Goal: Task Accomplishment & Management: Manage account settings

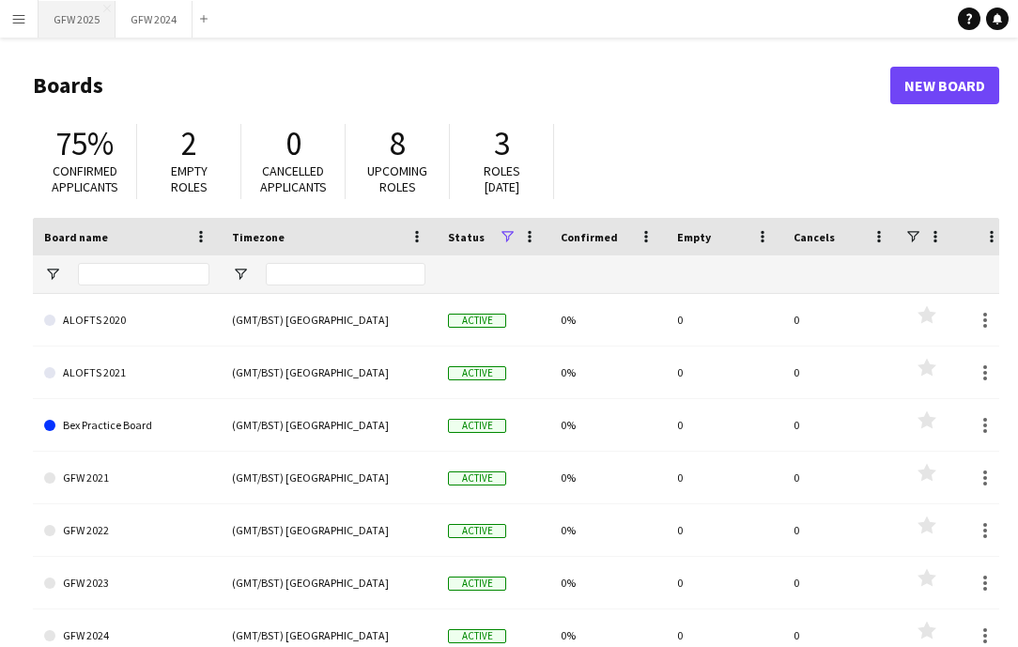
click at [89, 23] on button "GFW 2025 Close" at bounding box center [77, 19] width 77 height 37
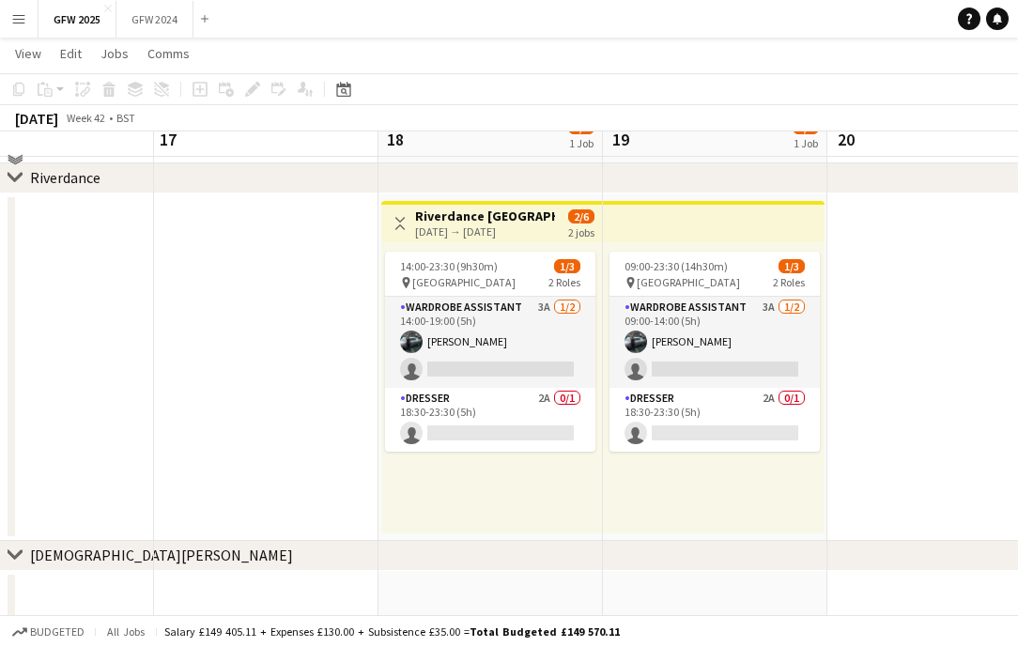
scroll to position [261, 0]
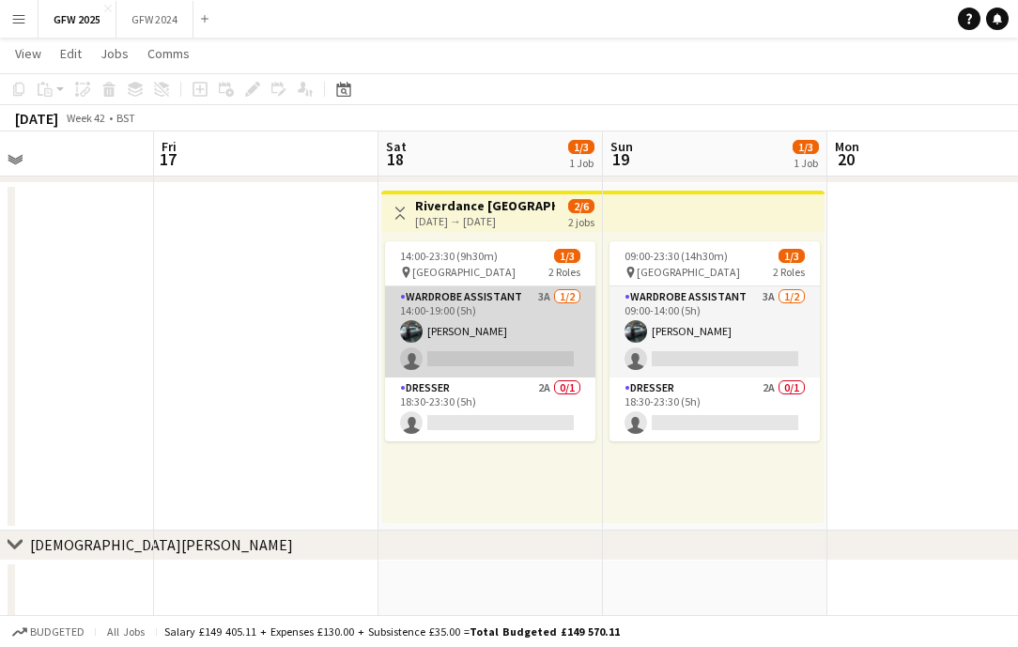
click at [493, 358] on app-card-role "Wardrobe Assistant 3A [DATE] 14:00-19:00 (5h) [PERSON_NAME] single-neutral-acti…" at bounding box center [490, 331] width 210 height 91
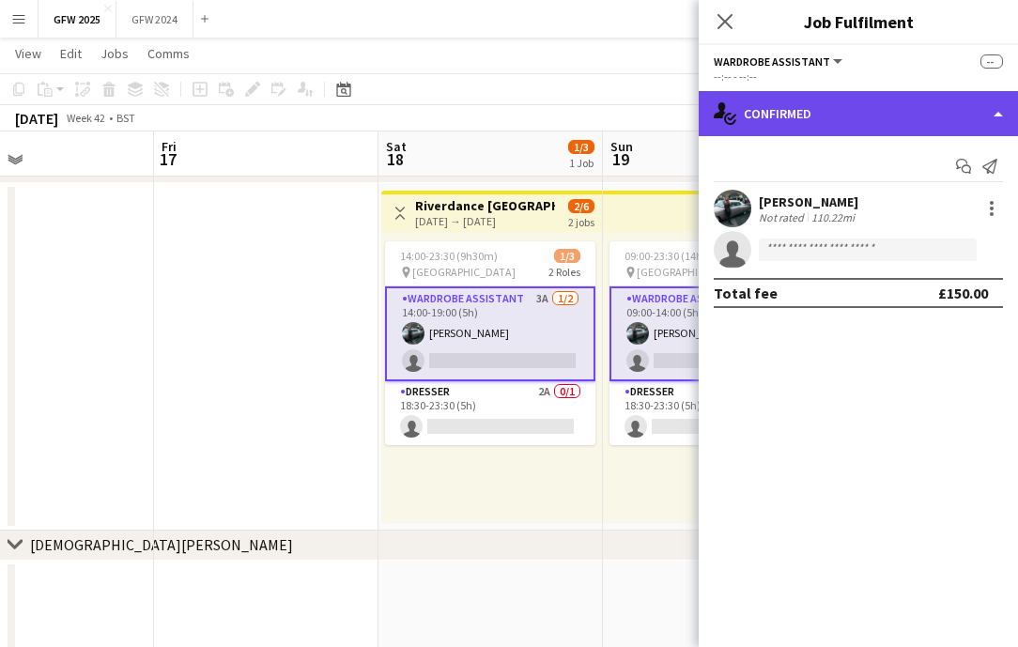
click at [844, 121] on div "single-neutral-actions-check-2 Confirmed" at bounding box center [858, 113] width 319 height 45
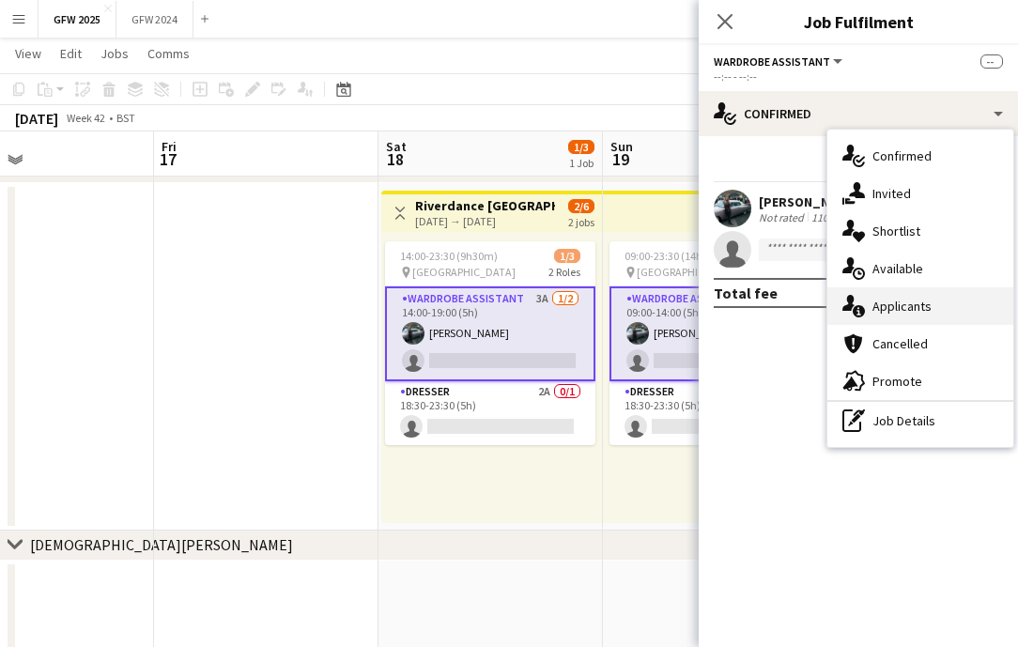
click at [896, 313] on span "Applicants" at bounding box center [902, 306] width 59 height 17
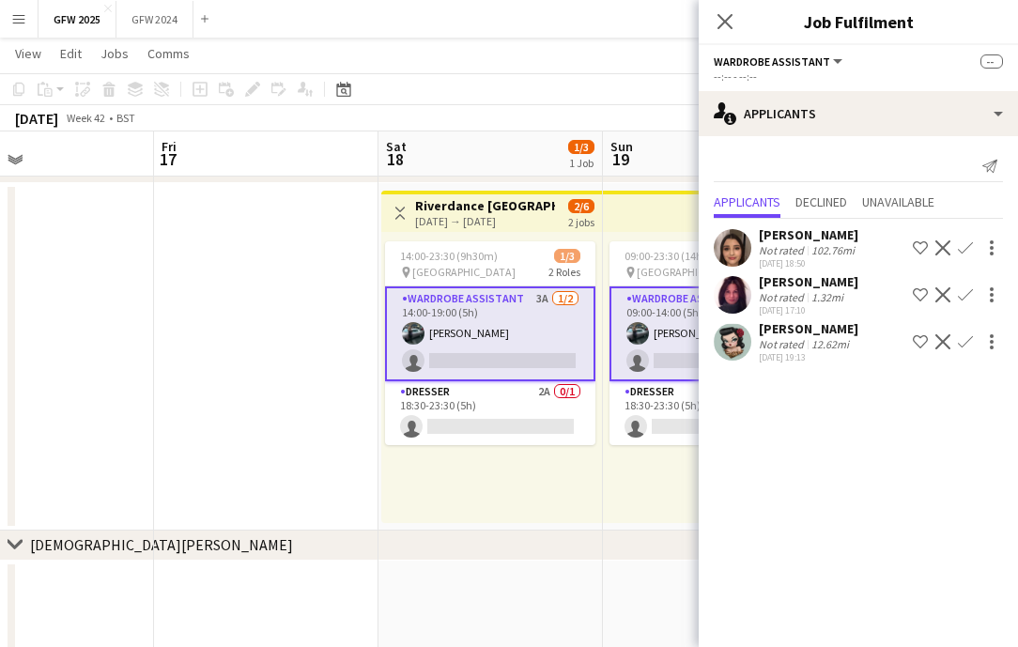
click at [822, 245] on div "102.76mi" at bounding box center [833, 250] width 51 height 14
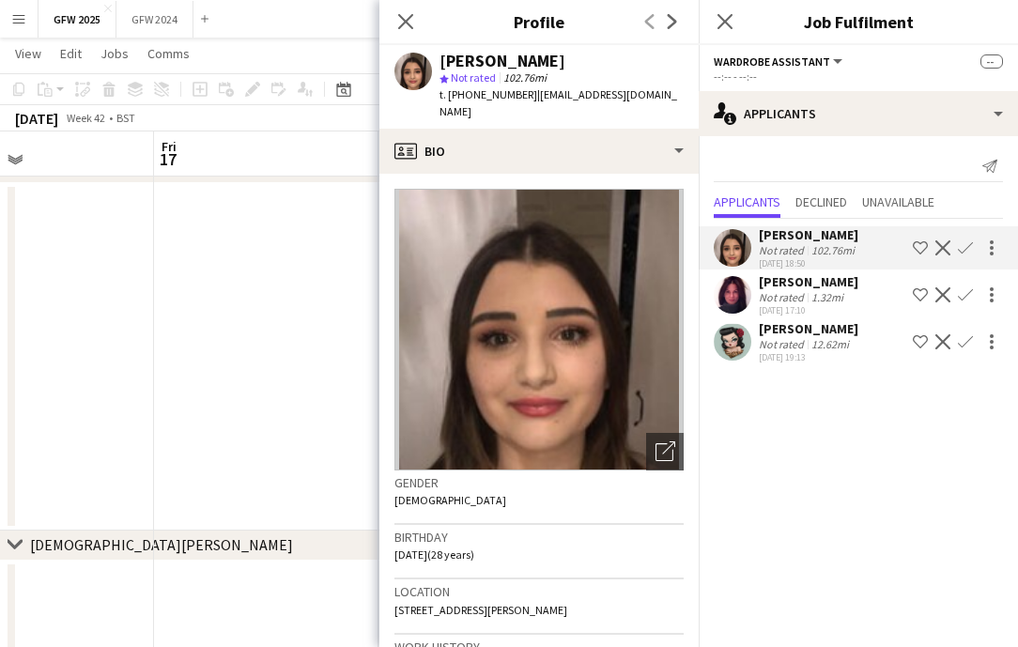
click at [966, 248] on app-icon "Confirm" at bounding box center [965, 247] width 15 height 15
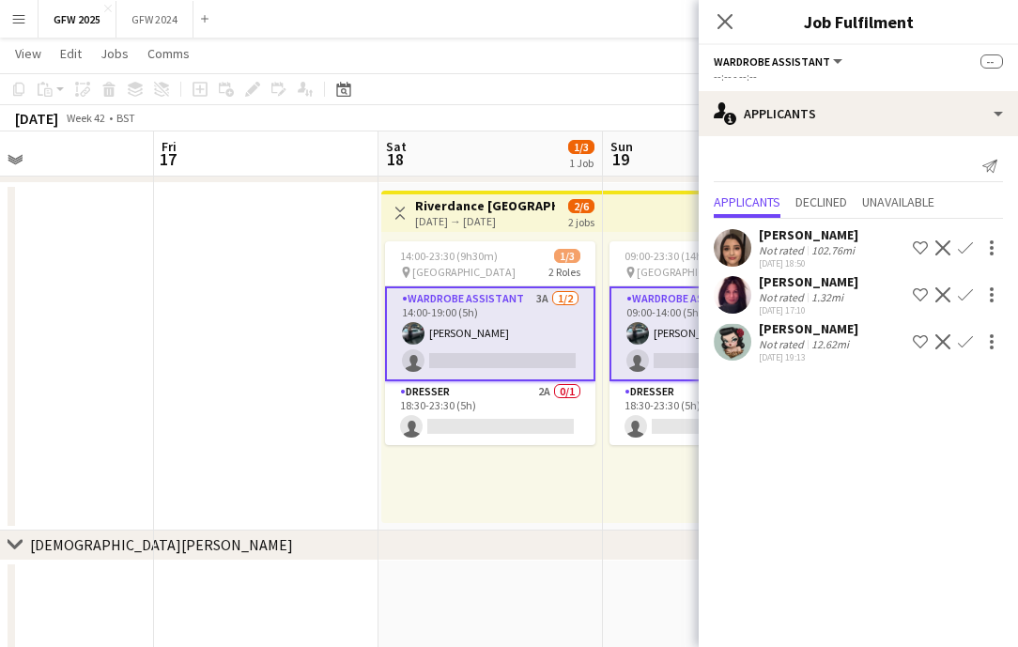
click at [963, 250] on app-icon "Confirm" at bounding box center [965, 247] width 15 height 15
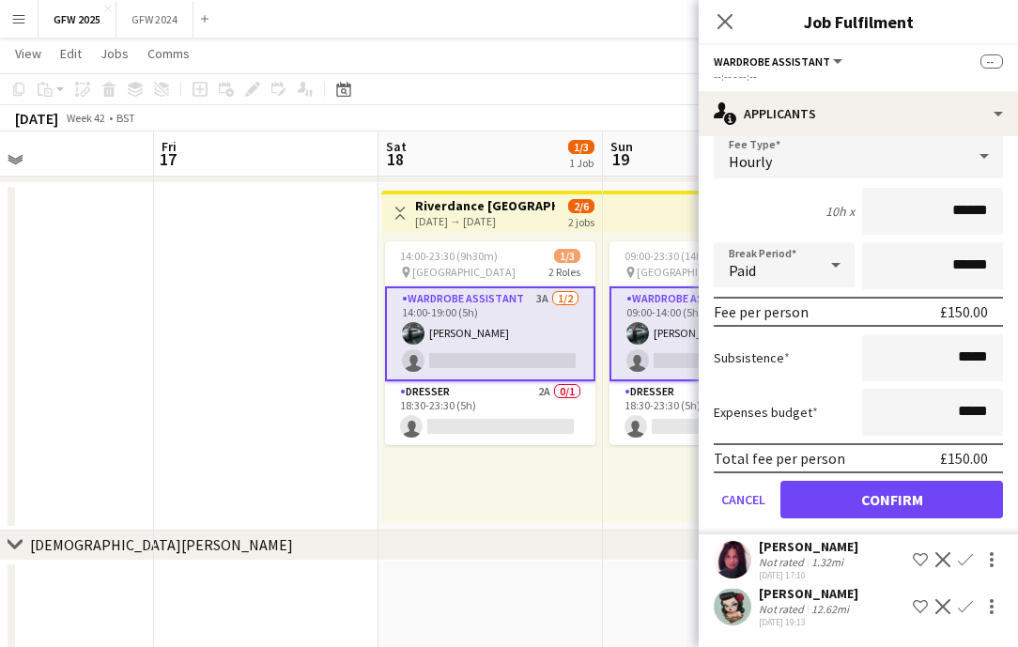
scroll to position [162, 0]
click at [876, 497] on button "Confirm" at bounding box center [892, 500] width 223 height 38
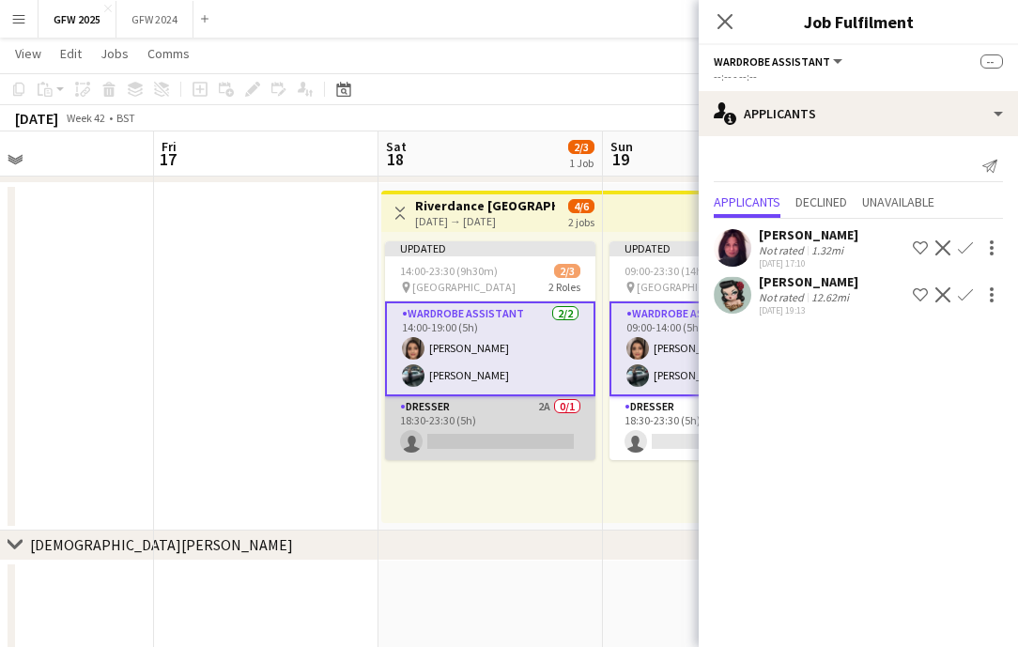
click at [522, 435] on app-card-role "Dresser 2A 0/1 18:30-23:30 (5h) single-neutral-actions" at bounding box center [490, 428] width 210 height 64
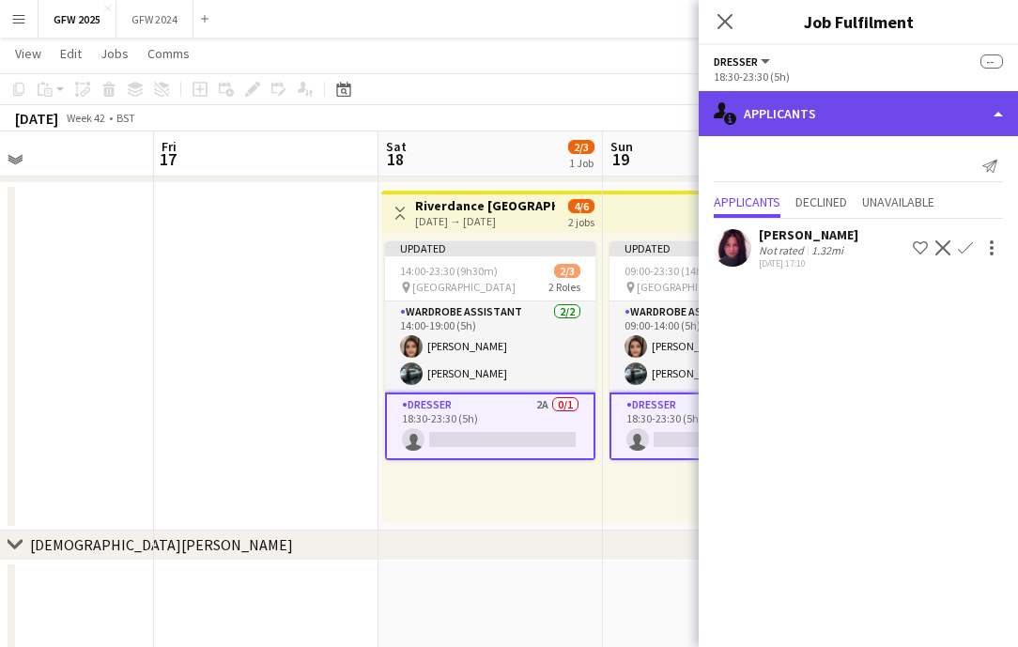
click at [863, 116] on div "single-neutral-actions-information Applicants" at bounding box center [858, 113] width 319 height 45
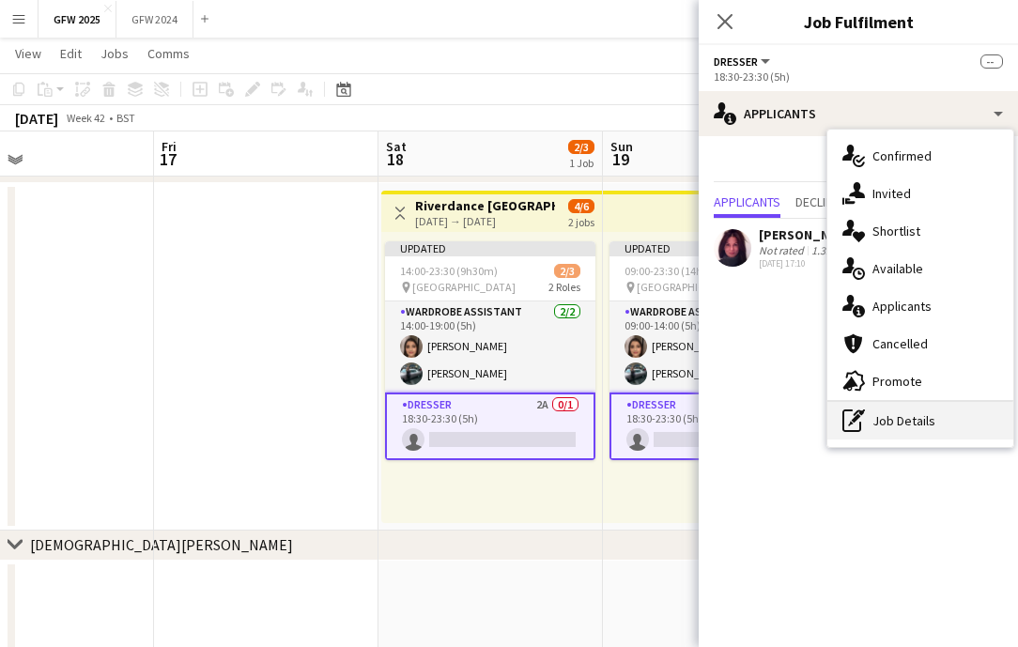
click at [884, 415] on div "pen-write Job Details" at bounding box center [921, 421] width 186 height 38
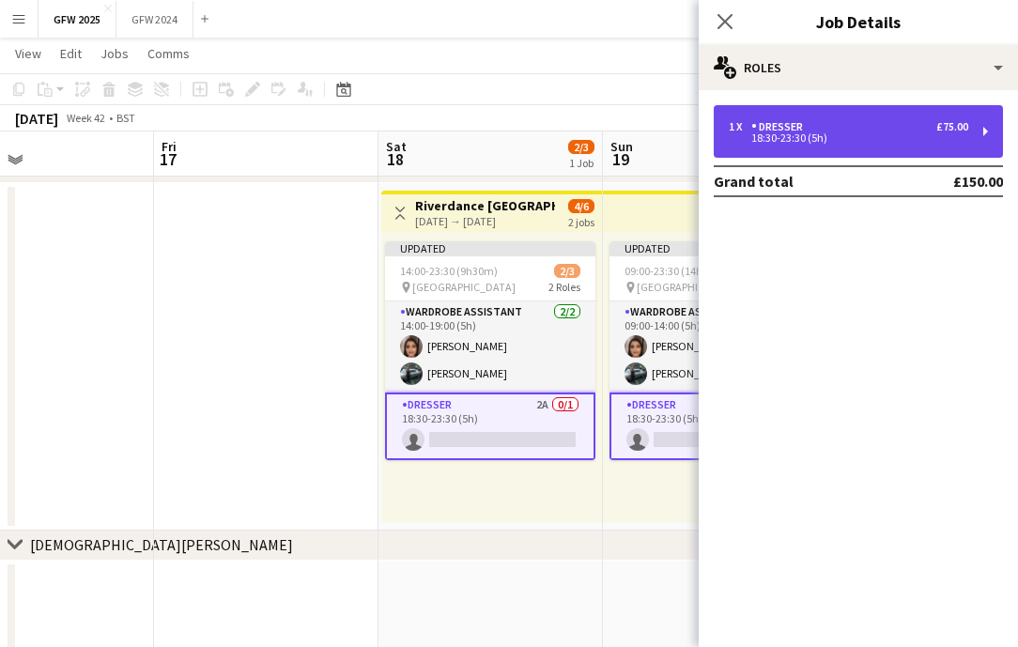
click at [859, 141] on div "18:30-23:30 (5h)" at bounding box center [849, 137] width 240 height 9
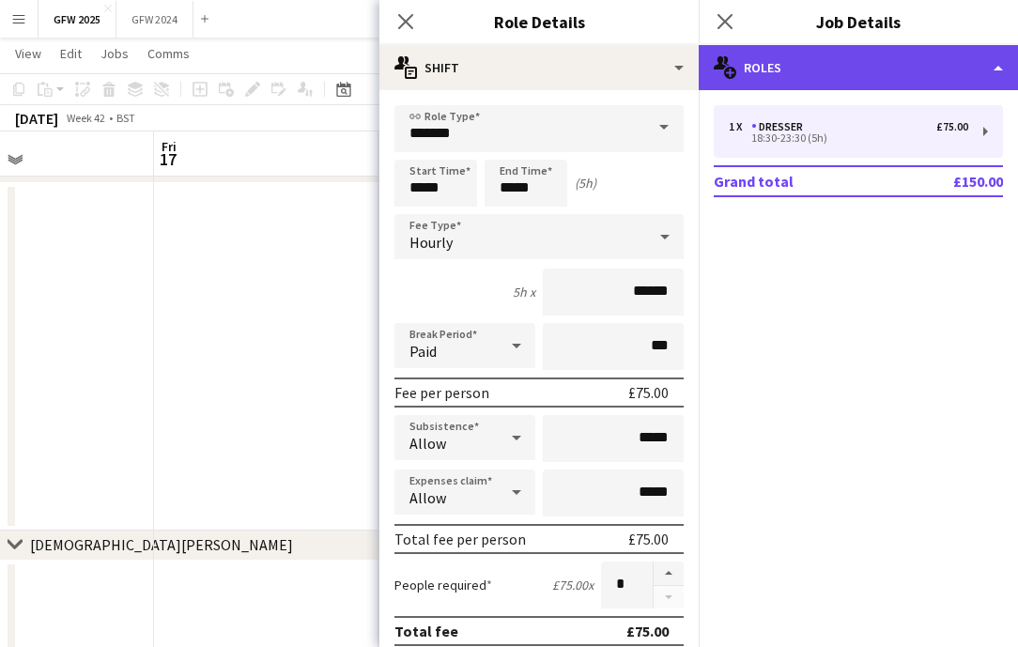
click at [990, 66] on div "multiple-users-add Roles" at bounding box center [858, 67] width 319 height 45
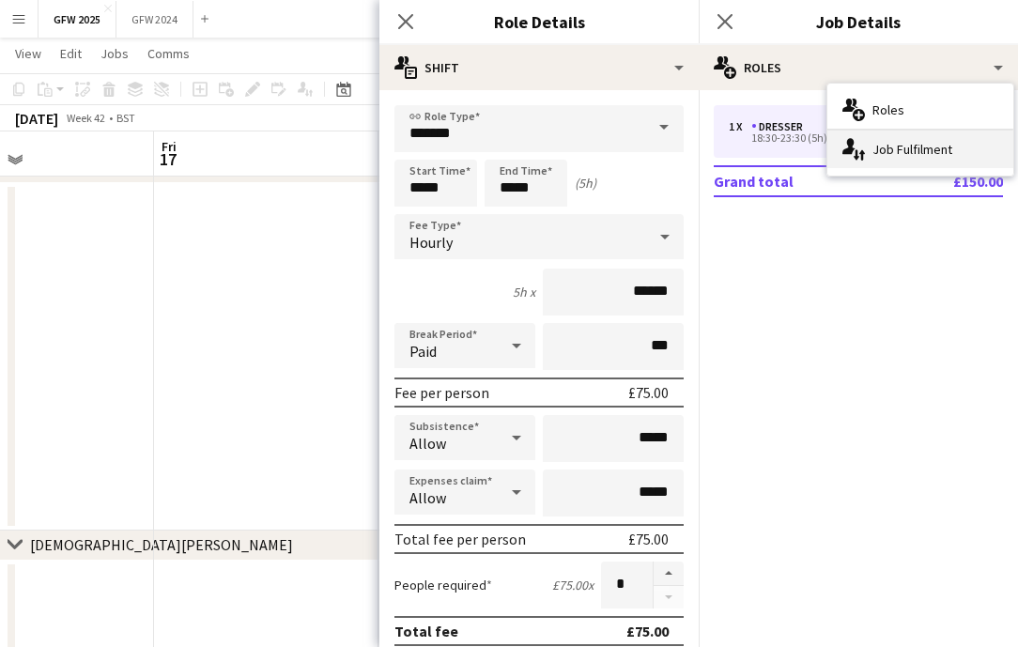
click at [914, 145] on div "single-neutral-actions-up-down Job Fulfilment" at bounding box center [921, 150] width 186 height 38
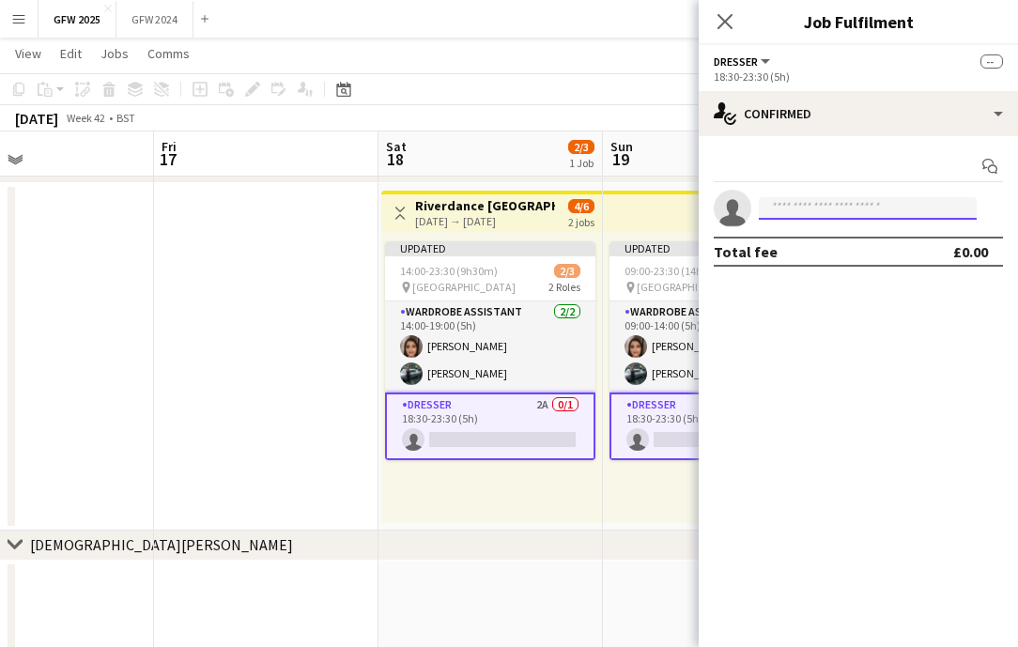
click at [859, 200] on input at bounding box center [868, 208] width 218 height 23
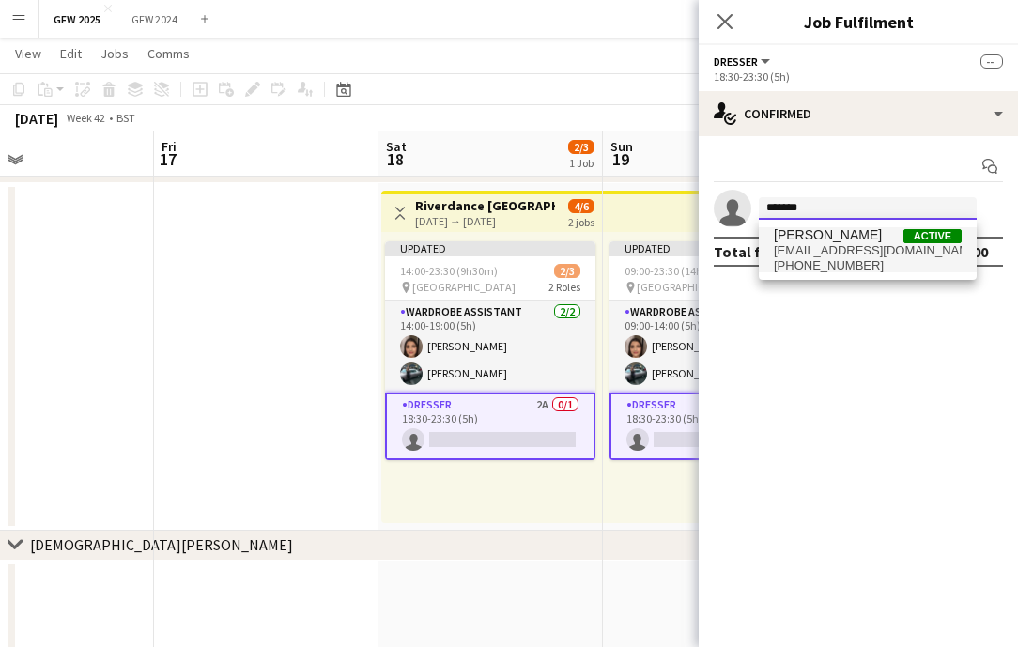
type input "*******"
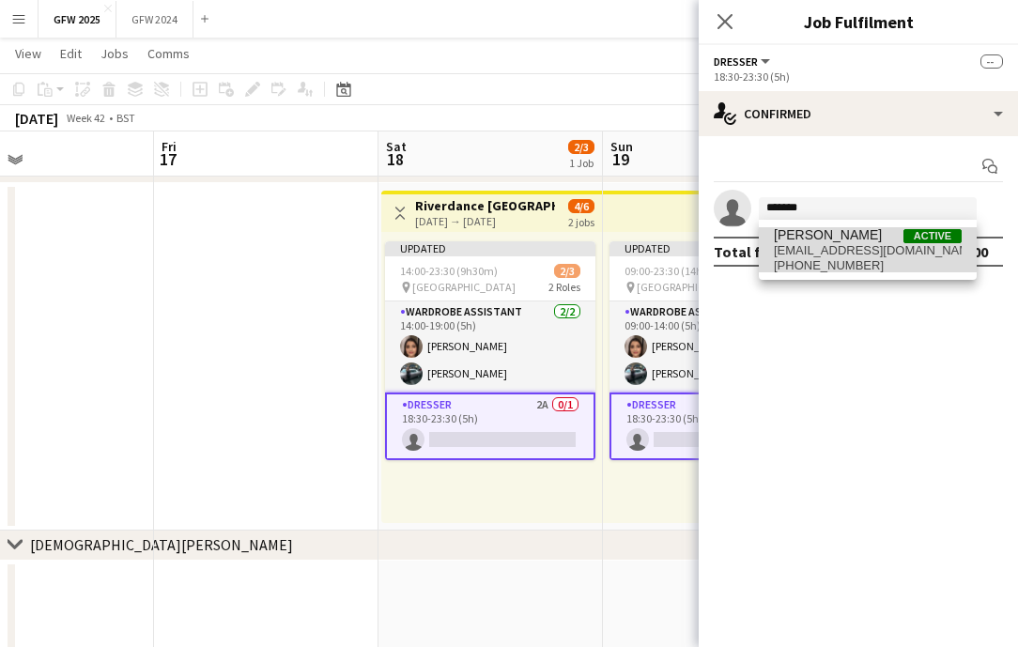
click at [851, 241] on span "[PERSON_NAME]" at bounding box center [828, 235] width 108 height 16
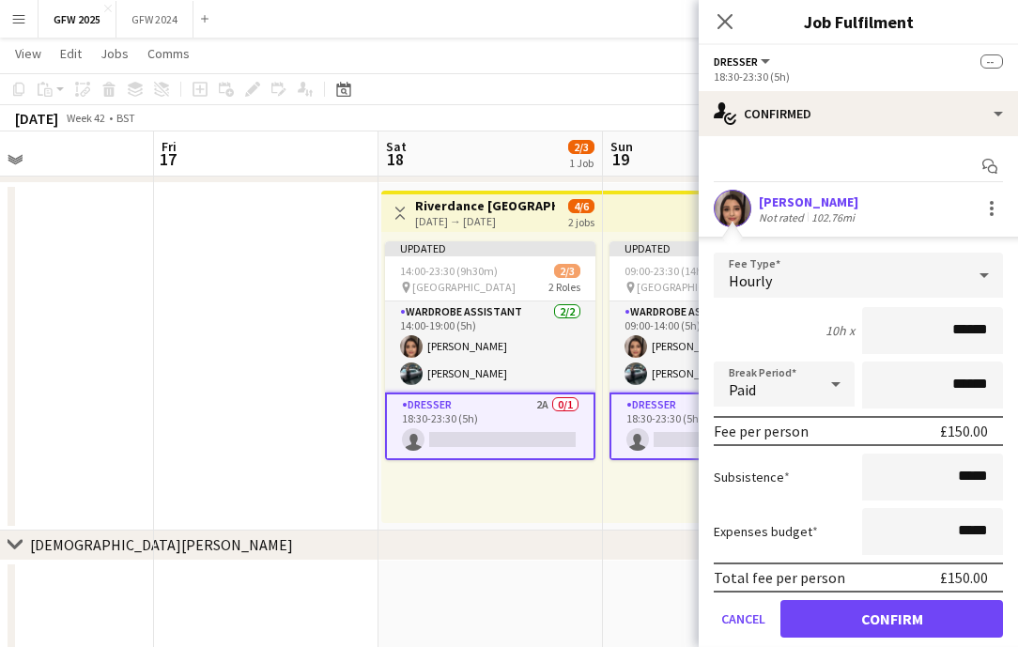
click at [848, 617] on button "Confirm" at bounding box center [892, 619] width 223 height 38
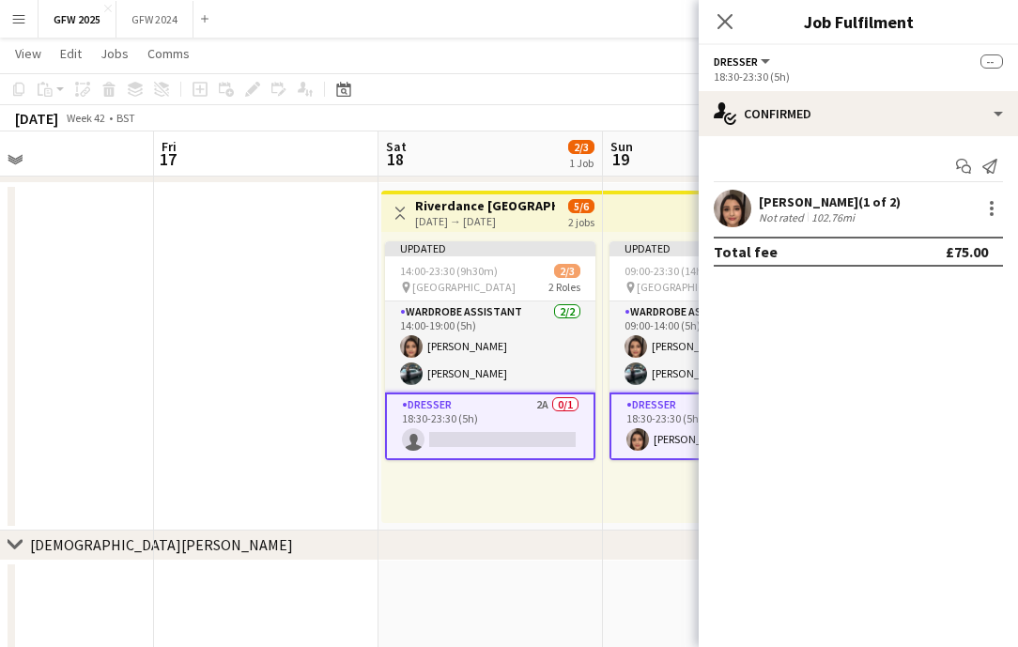
click at [514, 418] on app-card-role "Dresser 2A 0/1 18:30-23:30 (5h) single-neutral-actions" at bounding box center [490, 427] width 210 height 68
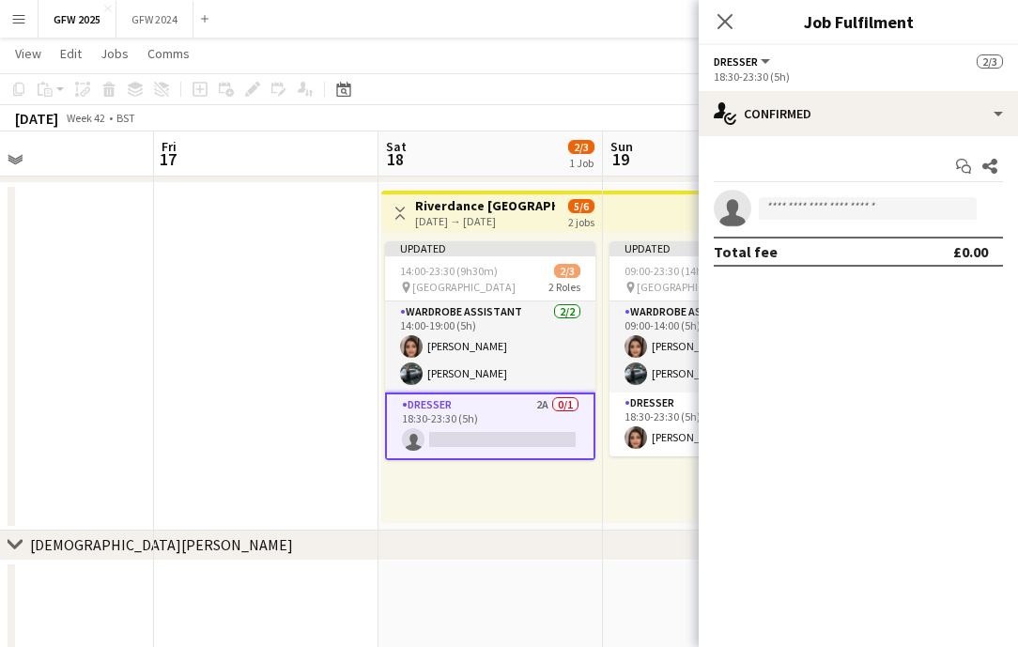
click at [764, 63] on button "Dresser" at bounding box center [743, 61] width 59 height 14
click at [765, 123] on li "Dresser" at bounding box center [777, 124] width 94 height 17
click at [743, 64] on span "Dresser" at bounding box center [736, 61] width 44 height 14
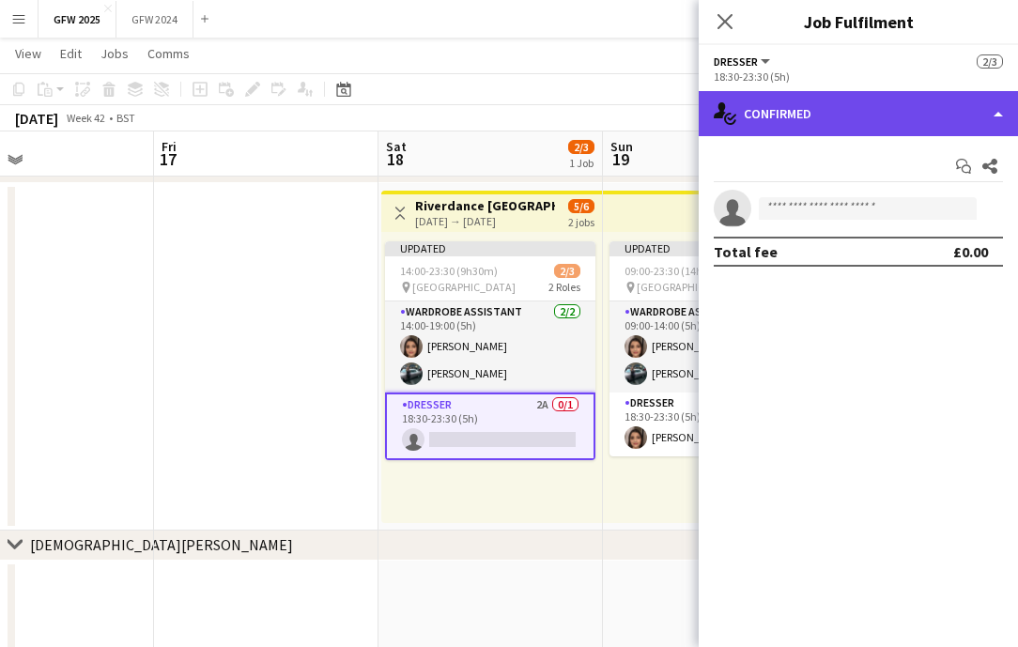
click at [832, 119] on div "single-neutral-actions-check-2 Confirmed" at bounding box center [858, 113] width 319 height 45
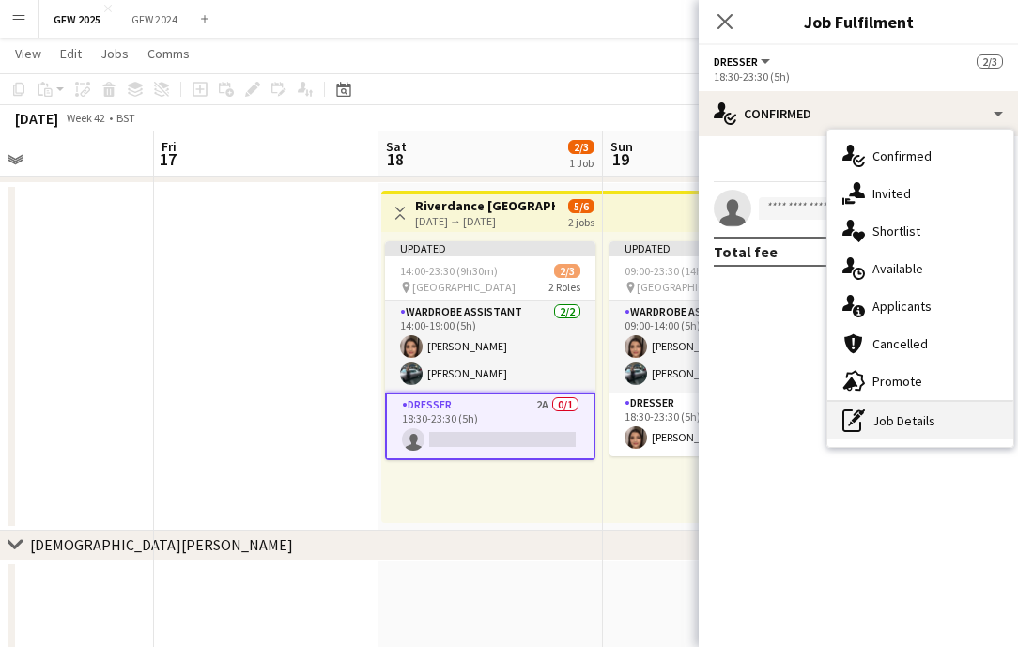
click at [895, 422] on div "pen-write Job Details" at bounding box center [921, 421] width 186 height 38
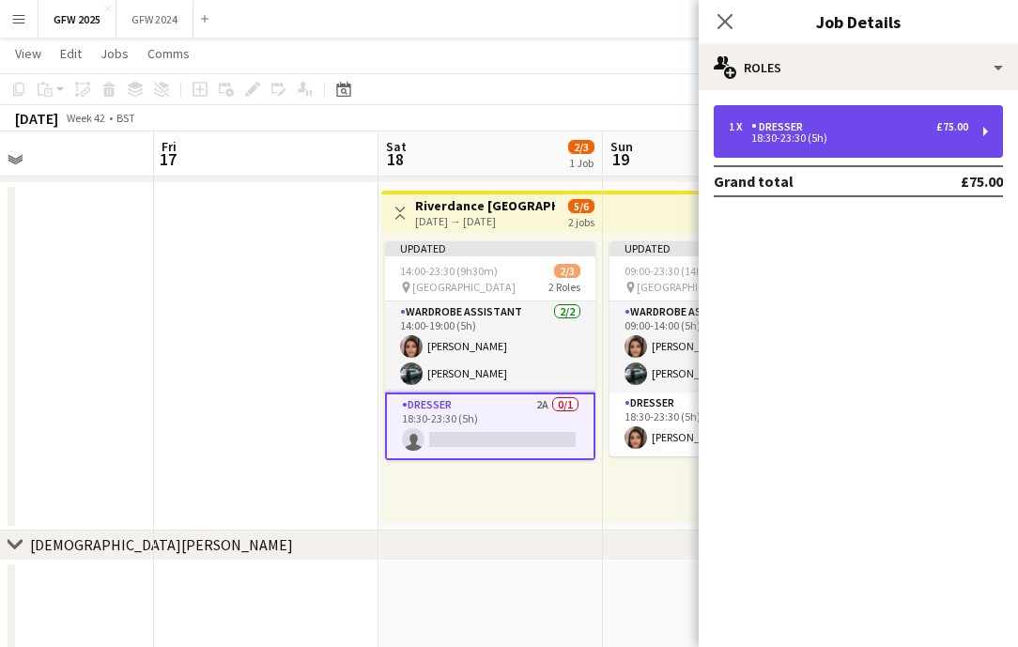
click at [842, 131] on div "1 x Dresser £75.00" at bounding box center [849, 126] width 240 height 13
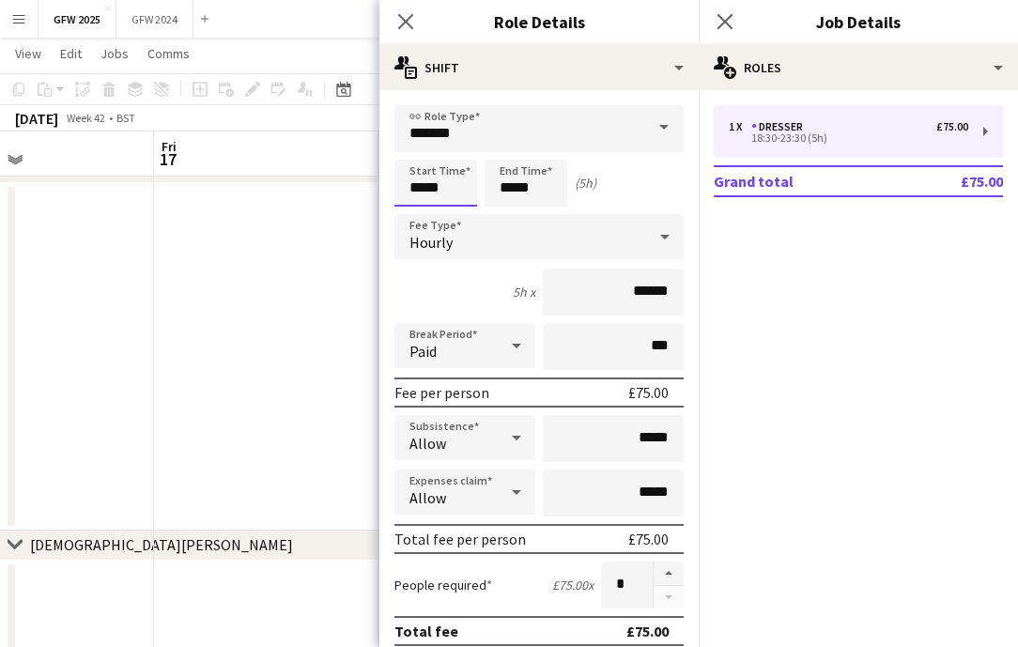
click at [446, 190] on input "*****" at bounding box center [436, 183] width 83 height 47
click at [456, 148] on div at bounding box center [455, 150] width 38 height 19
click at [456, 214] on div at bounding box center [455, 216] width 38 height 19
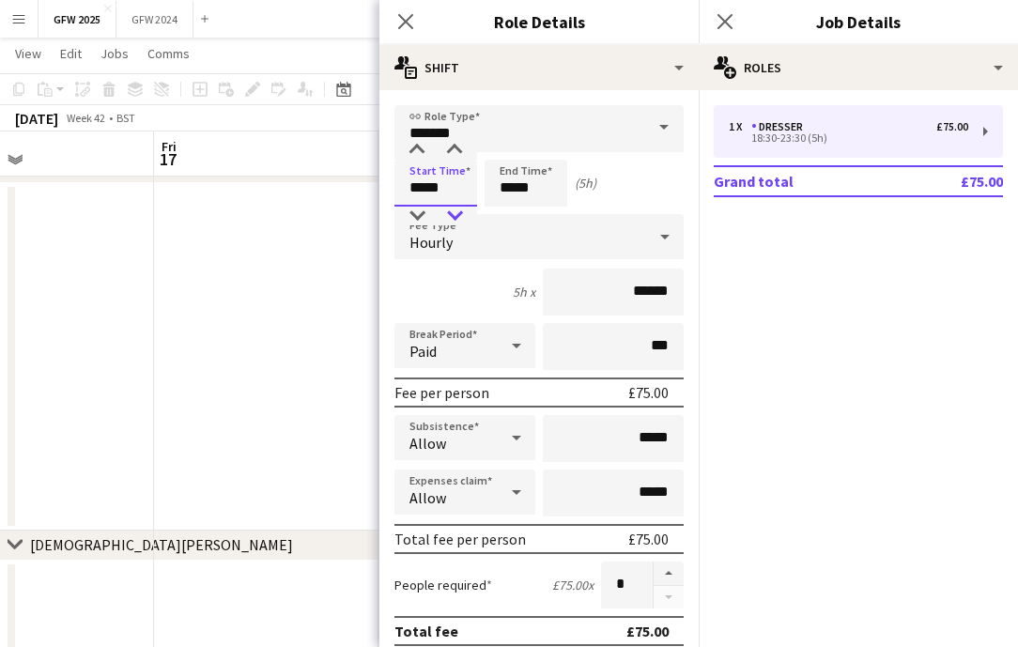
click at [456, 214] on div at bounding box center [455, 216] width 38 height 19
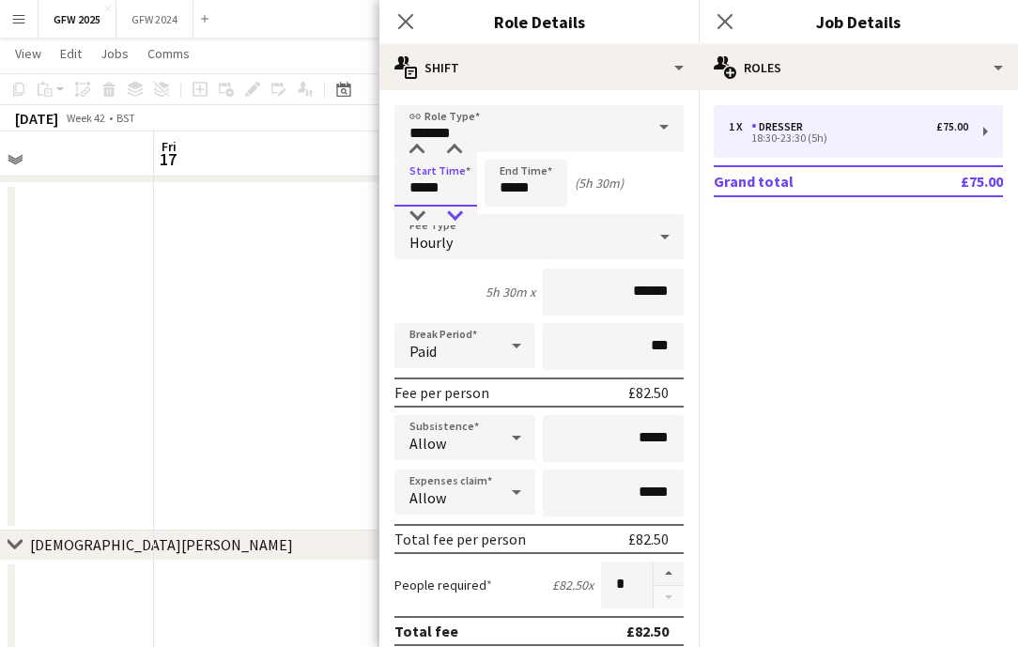
click at [456, 214] on div at bounding box center [455, 216] width 38 height 19
click at [416, 212] on div at bounding box center [417, 216] width 38 height 19
click at [416, 147] on div at bounding box center [417, 150] width 38 height 19
type input "*****"
click at [416, 147] on div at bounding box center [417, 150] width 38 height 19
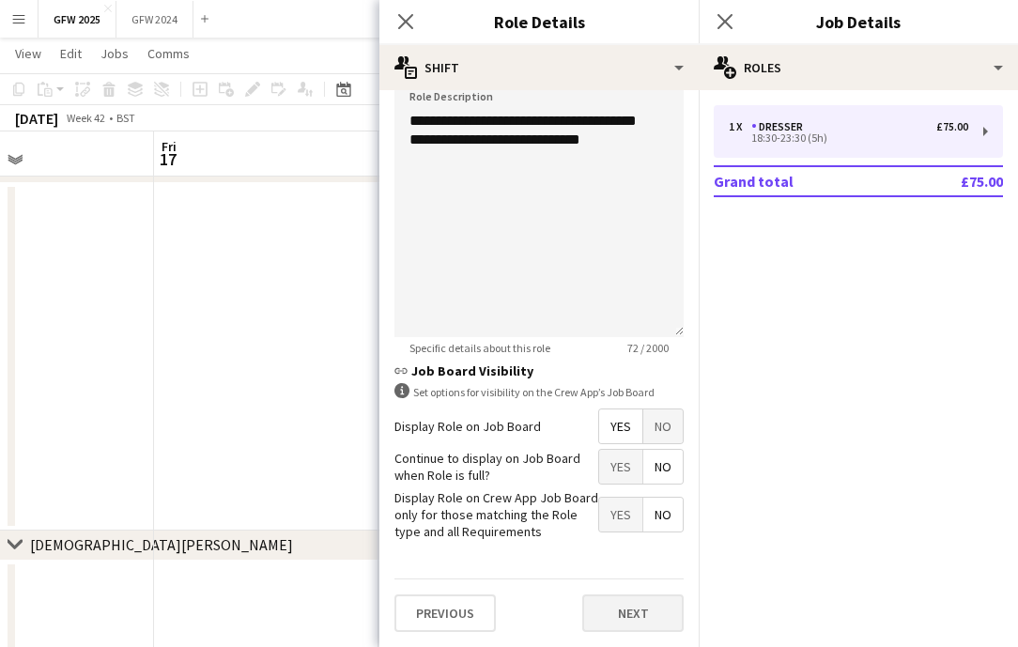
scroll to position [625, 0]
click at [646, 624] on button "Next" at bounding box center [632, 615] width 101 height 38
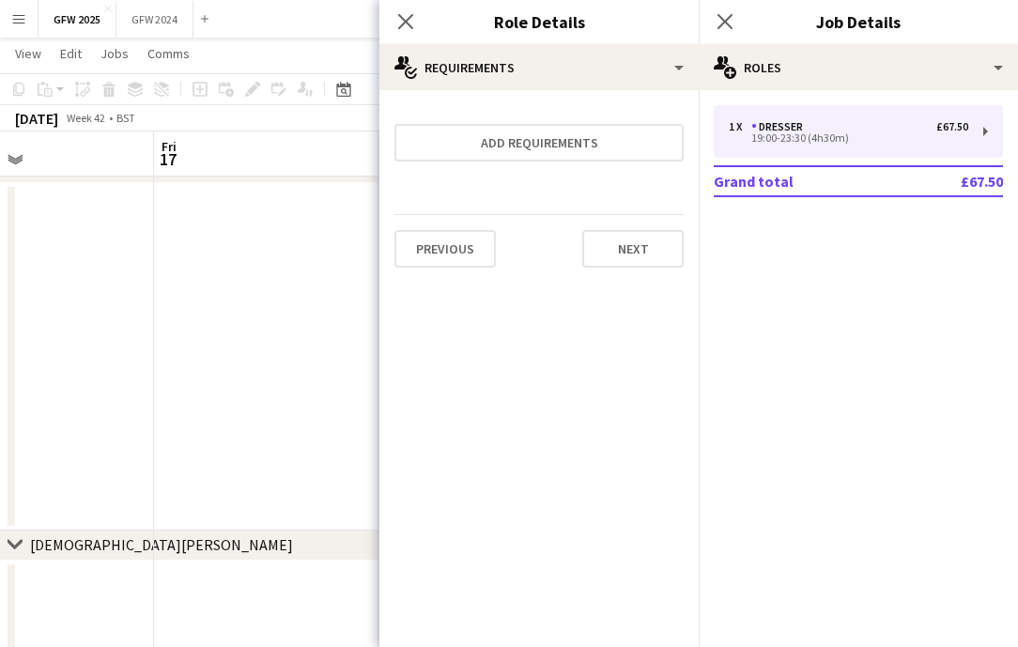
scroll to position [0, 0]
click at [410, 13] on app-icon "Close pop-in" at bounding box center [406, 21] width 27 height 27
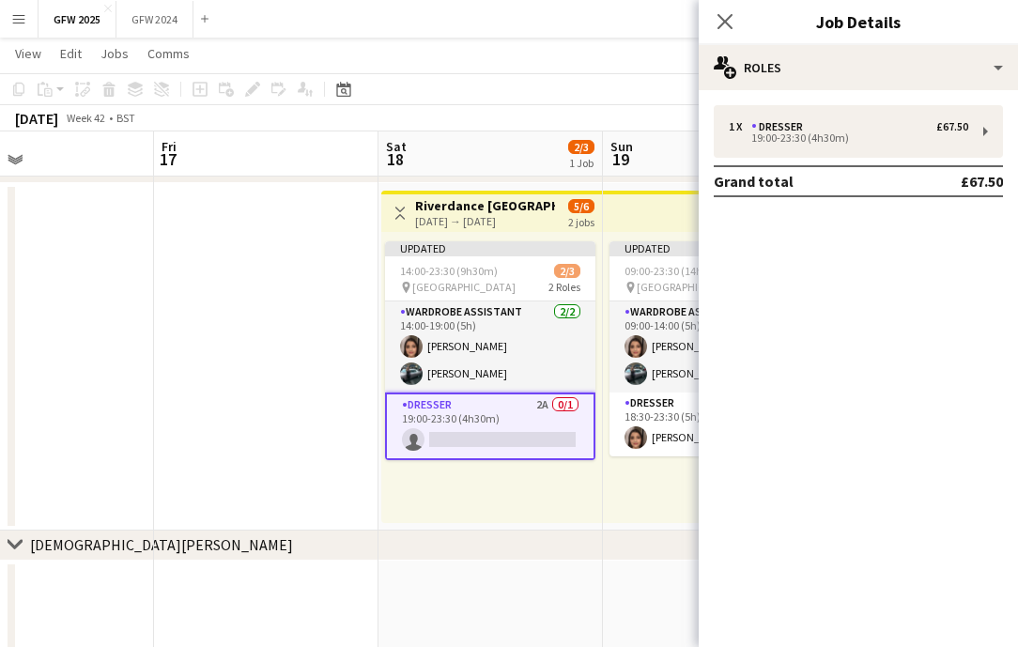
click at [499, 417] on app-card-role "Dresser 2A 0/1 19:00-23:30 (4h30m) single-neutral-actions" at bounding box center [490, 427] width 210 height 68
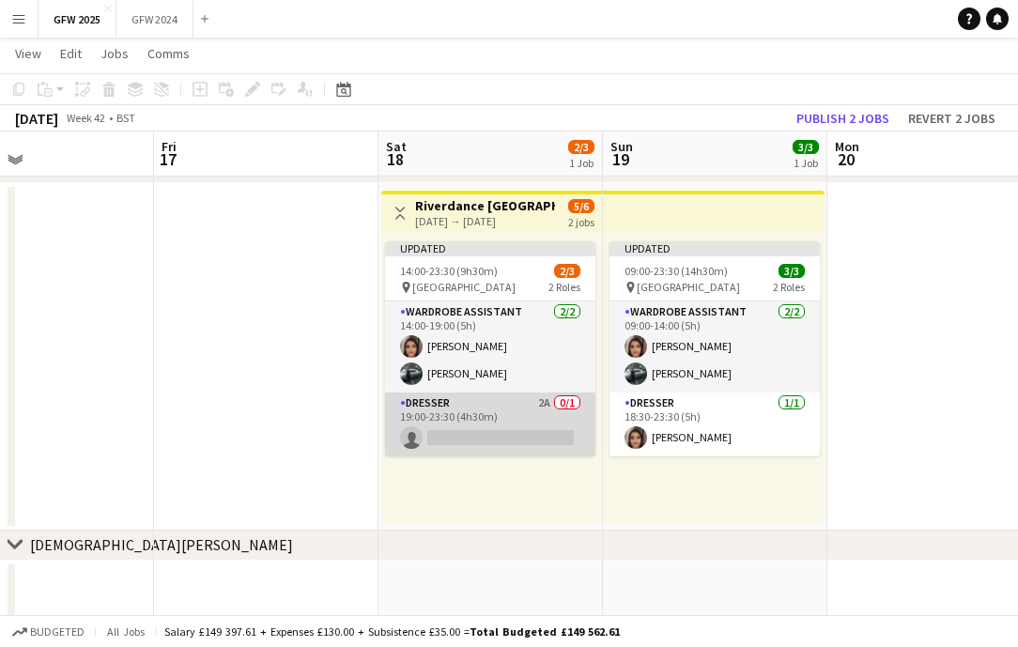
click at [499, 417] on app-card-role "Dresser 2A 0/1 19:00-23:30 (4h30m) single-neutral-actions" at bounding box center [490, 425] width 210 height 64
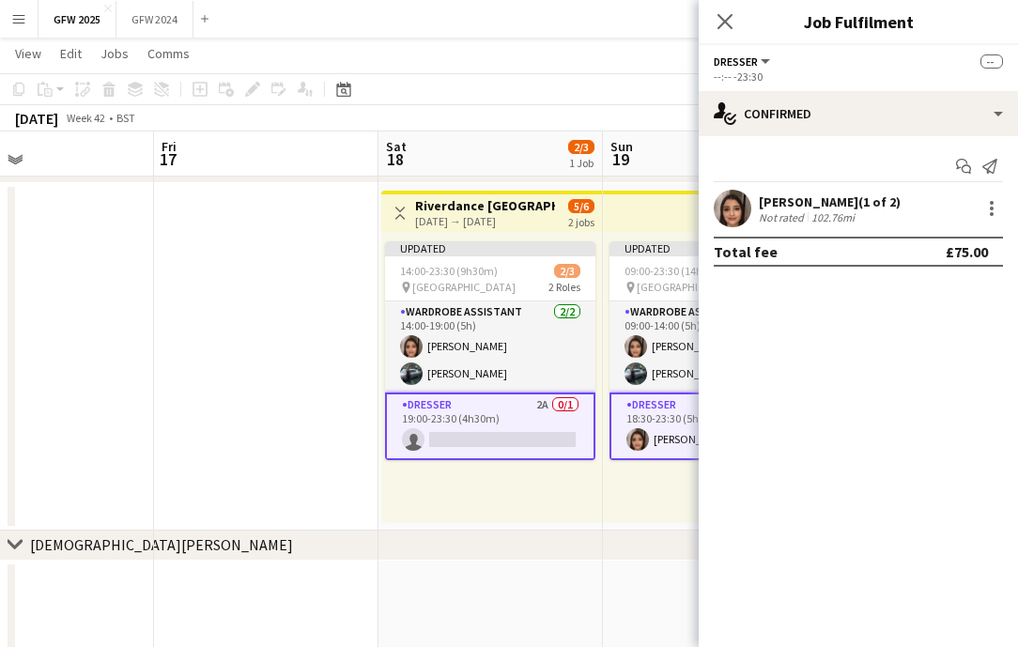
click at [810, 204] on div "[PERSON_NAME] (1 of 2)" at bounding box center [830, 202] width 142 height 17
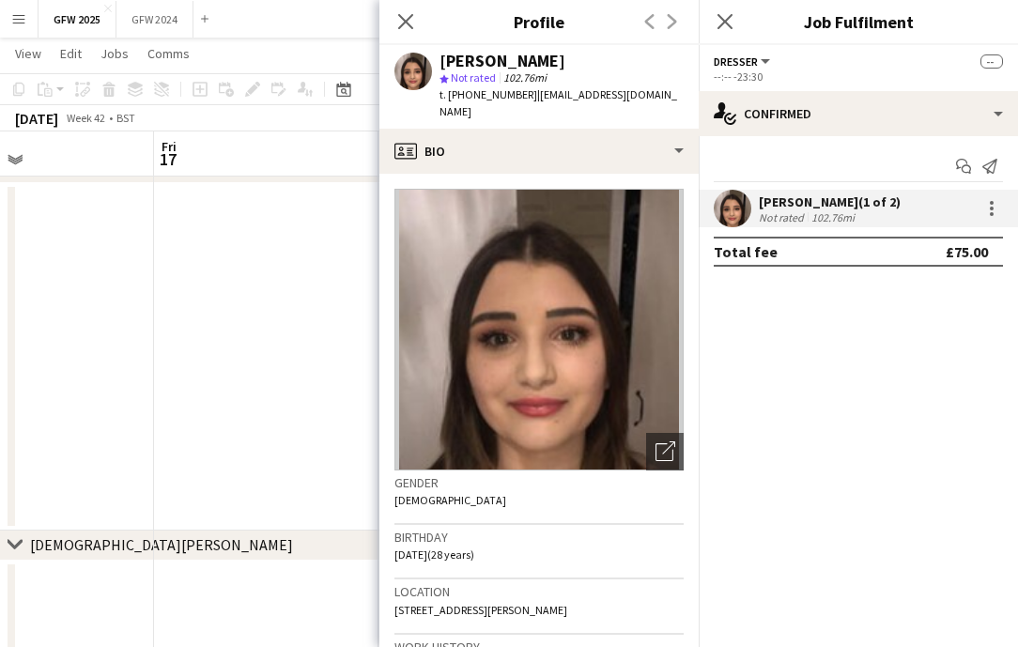
click at [810, 204] on div "[PERSON_NAME] (1 of 2)" at bounding box center [830, 202] width 142 height 17
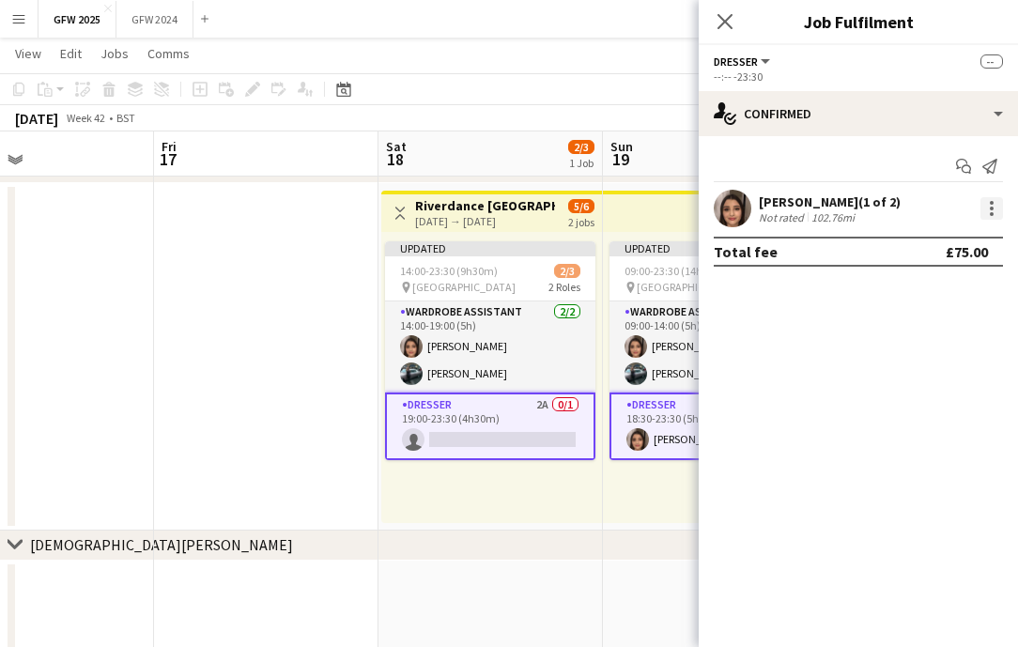
click at [994, 205] on div at bounding box center [992, 208] width 23 height 23
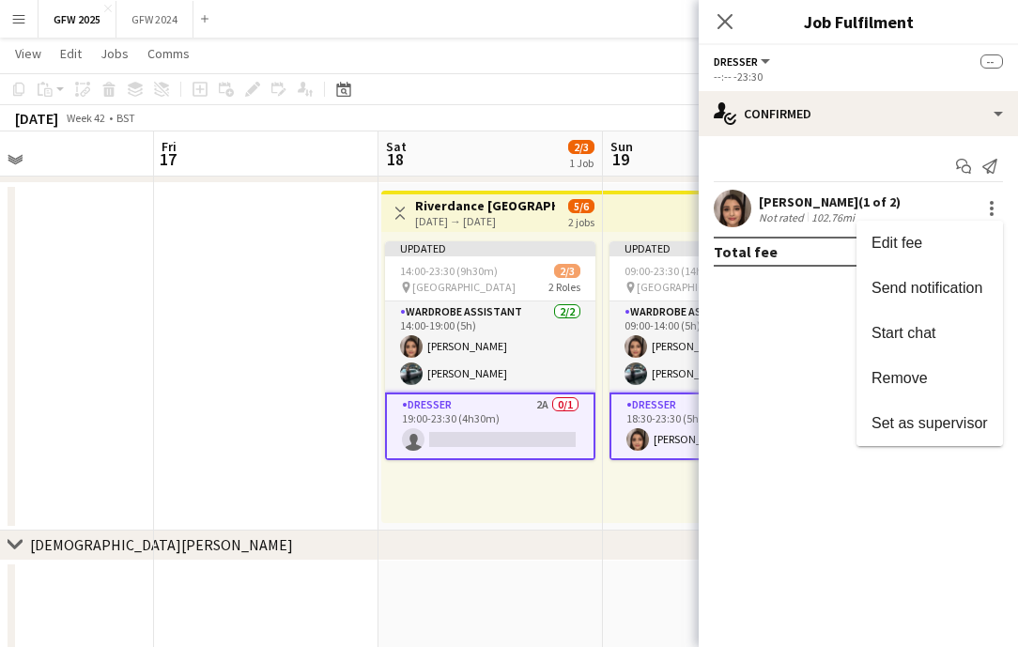
click at [788, 359] on div at bounding box center [509, 323] width 1018 height 647
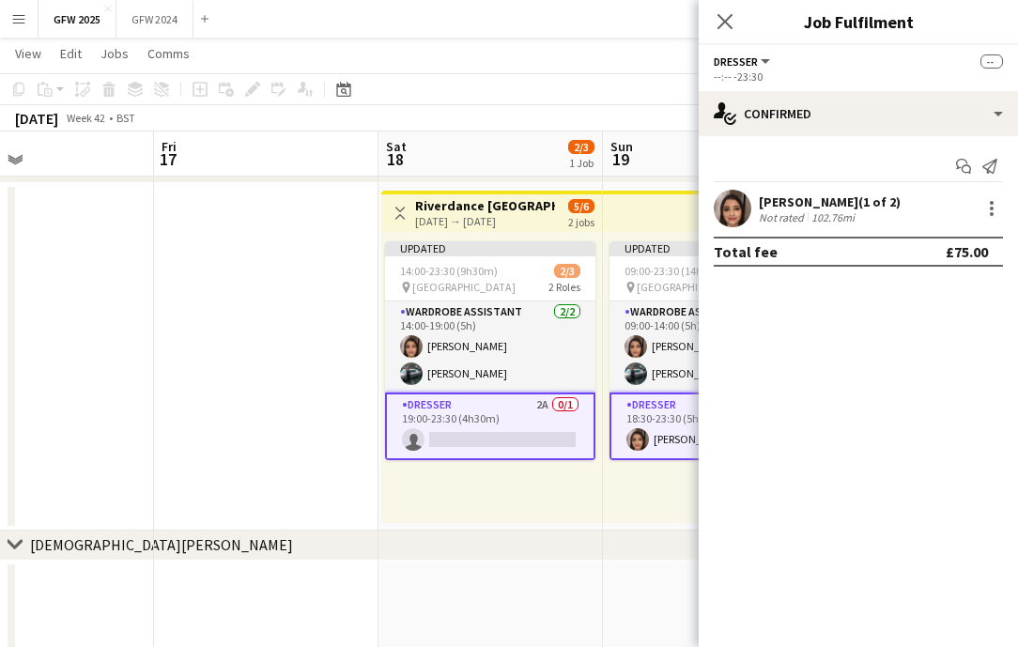
click at [565, 422] on app-card-role "Dresser 2A 0/1 19:00-23:30 (4h30m) single-neutral-actions" at bounding box center [490, 427] width 210 height 68
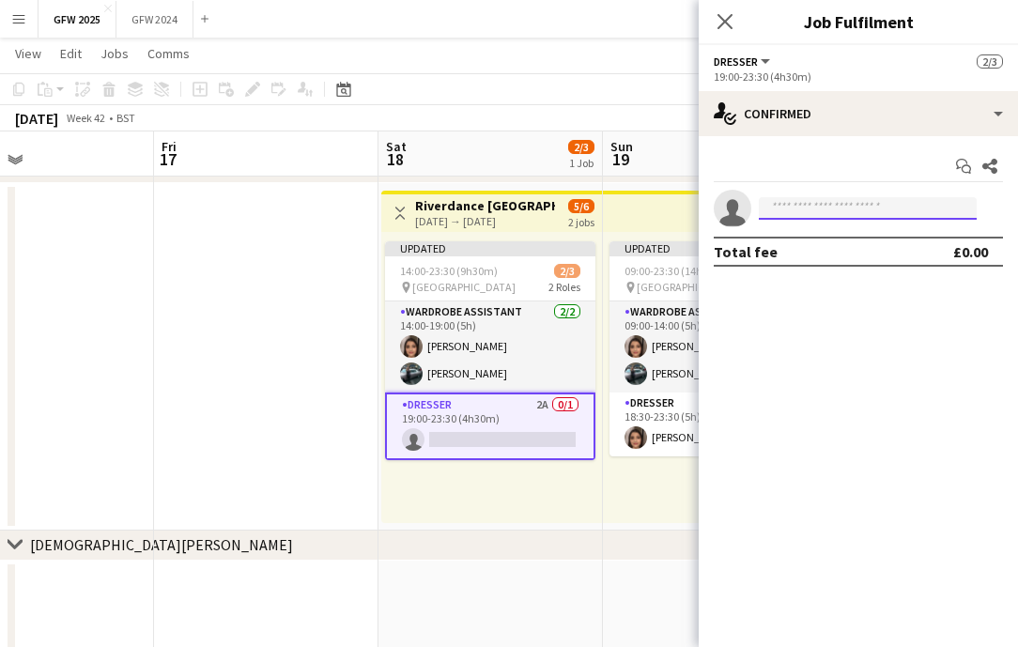
click at [798, 209] on input at bounding box center [868, 208] width 218 height 23
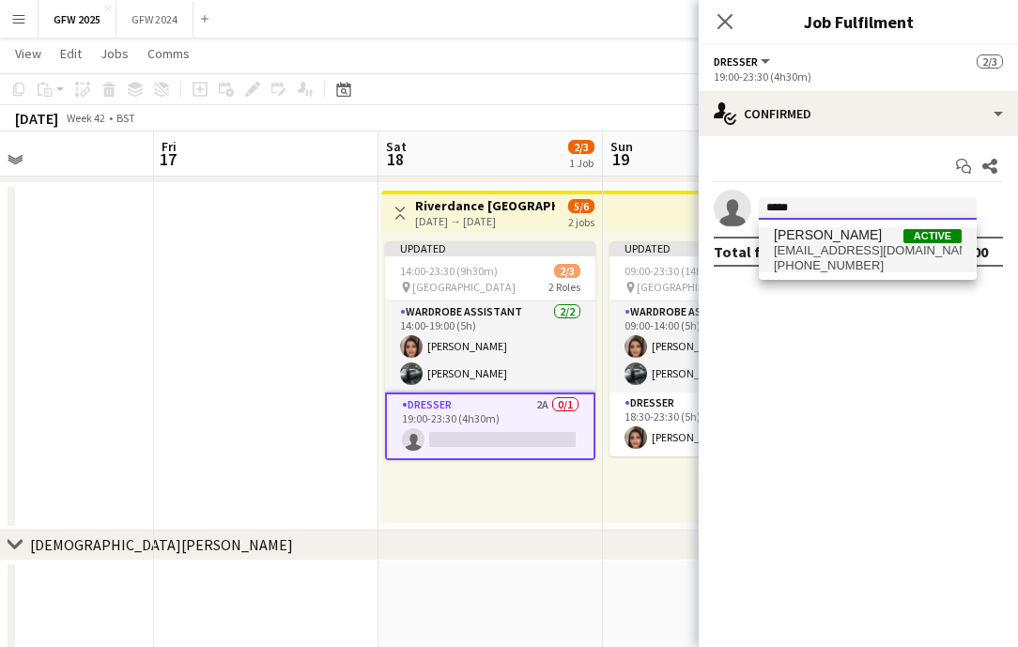
type input "*****"
drag, startPoint x: 828, startPoint y: 233, endPoint x: 872, endPoint y: 255, distance: 49.2
click at [872, 255] on span "[EMAIL_ADDRESS][DOMAIN_NAME]" at bounding box center [868, 250] width 188 height 15
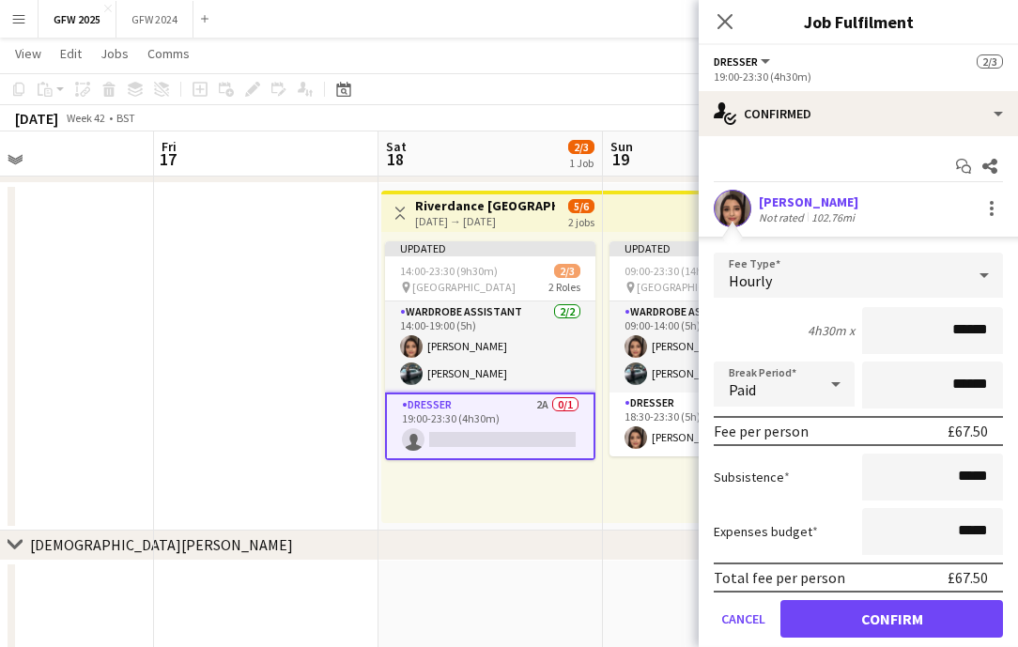
click at [849, 620] on button "Confirm" at bounding box center [892, 619] width 223 height 38
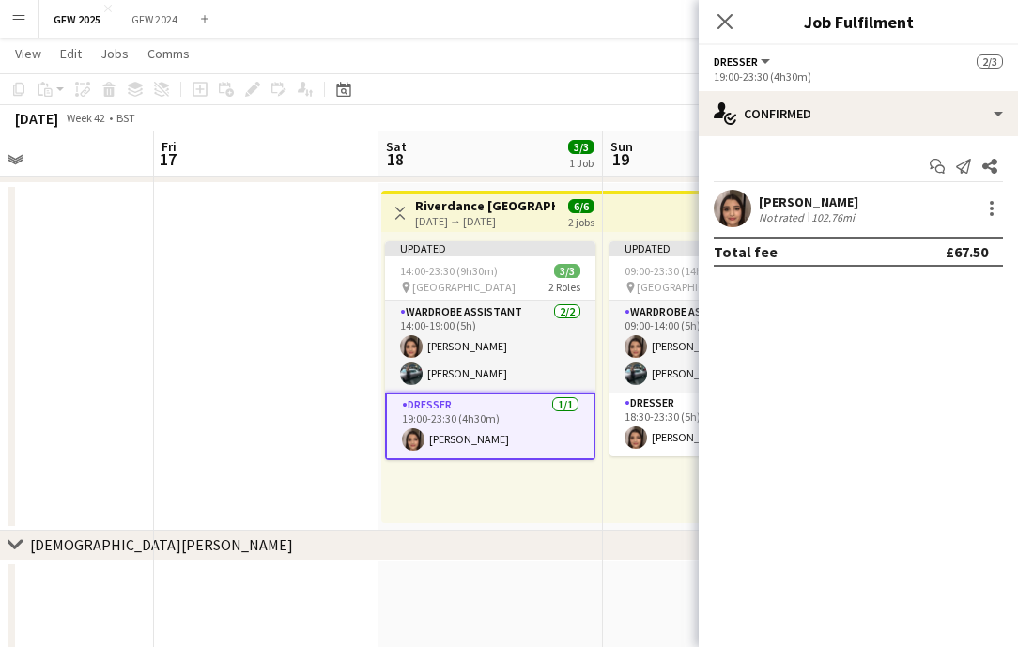
click at [644, 494] on div "Updated 09:00-23:30 (14h30m) 3/3 pin Utilita Arena 2 Roles Wardrobe Assistant […" at bounding box center [714, 377] width 222 height 291
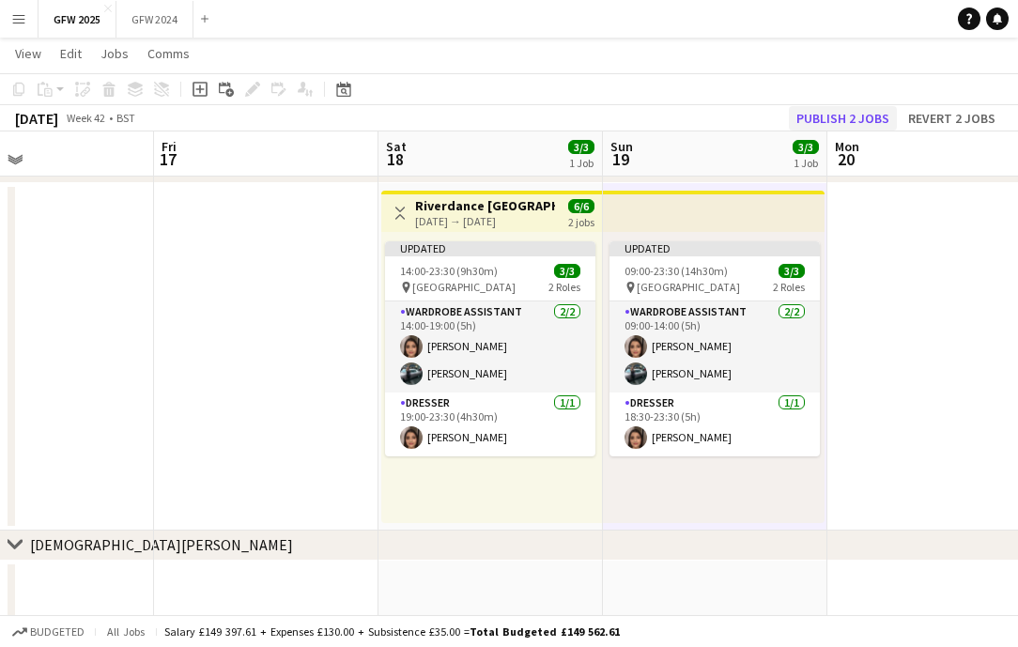
click at [827, 109] on button "Publish 2 jobs" at bounding box center [843, 118] width 108 height 24
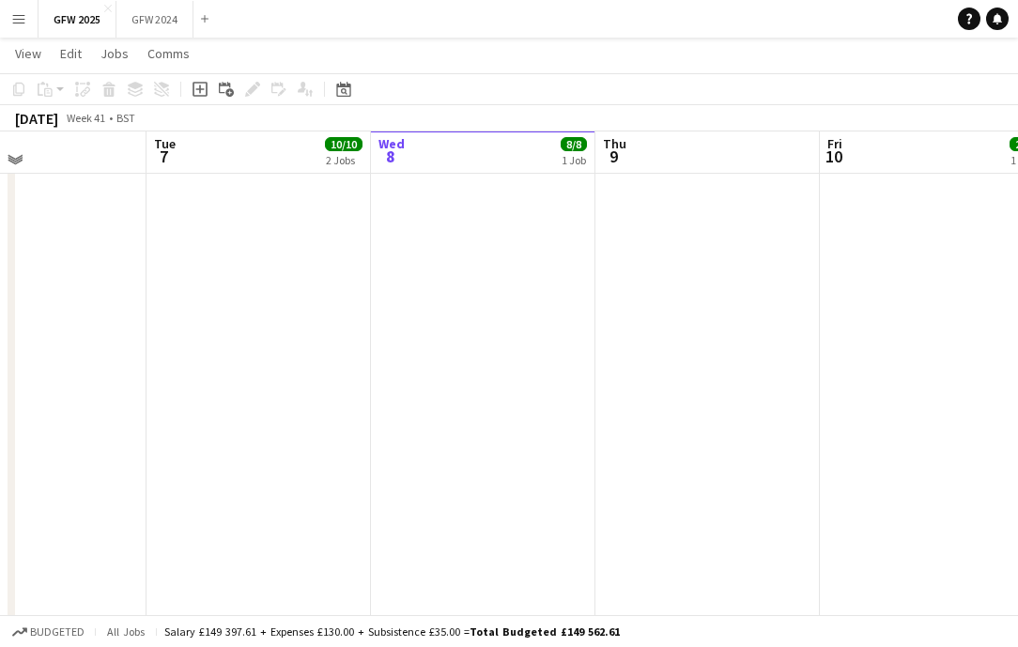
scroll to position [1069, 0]
